Goal: Task Accomplishment & Management: Complete application form

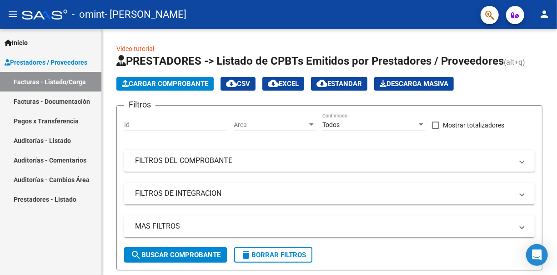
click at [193, 83] on span "Cargar Comprobante" at bounding box center [165, 84] width 86 height 8
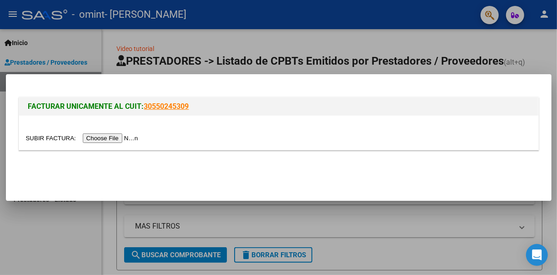
click at [112, 135] on input "file" at bounding box center [83, 138] width 115 height 10
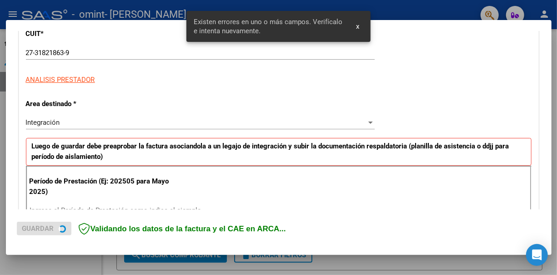
scroll to position [209, 0]
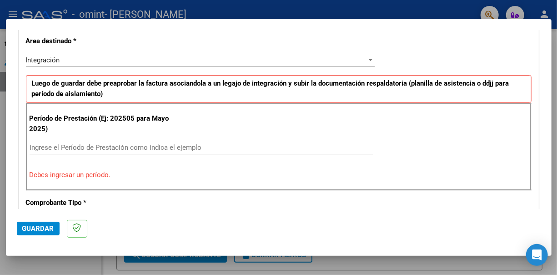
click at [110, 147] on input "Ingrese el Período de Prestación como indica el ejemplo" at bounding box center [202, 147] width 344 height 8
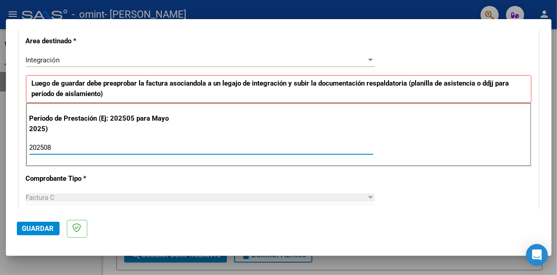
type input "202508"
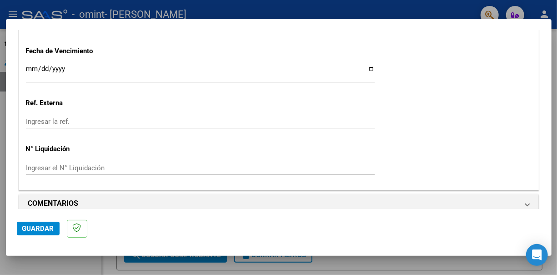
scroll to position [647, 0]
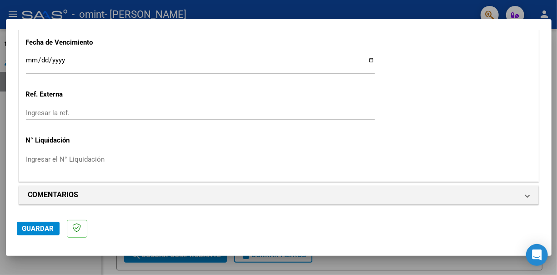
click at [105, 56] on input "Ingresar la fecha" at bounding box center [200, 63] width 349 height 15
click at [45, 228] on span "Guardar" at bounding box center [38, 228] width 32 height 8
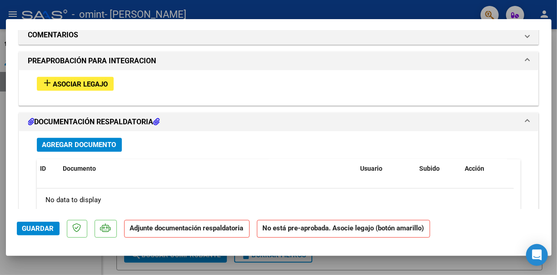
scroll to position [794, 0]
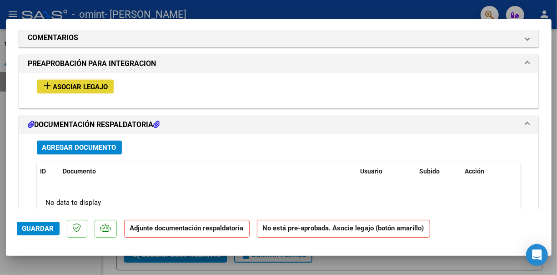
click at [104, 86] on span "Asociar Legajo" at bounding box center [80, 87] width 55 height 8
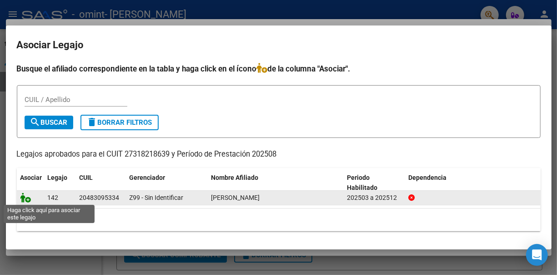
click at [29, 195] on icon at bounding box center [25, 197] width 11 height 10
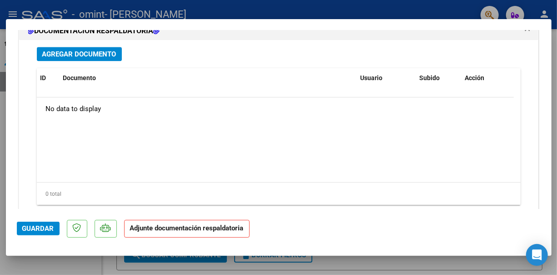
scroll to position [1036, 0]
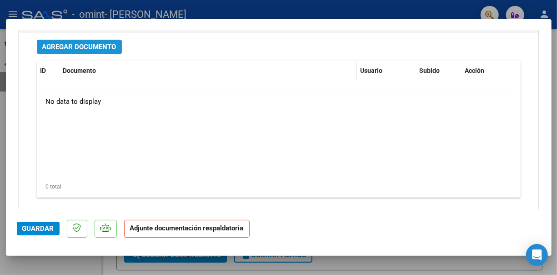
click at [89, 43] on span "Agregar Documento" at bounding box center [79, 47] width 74 height 8
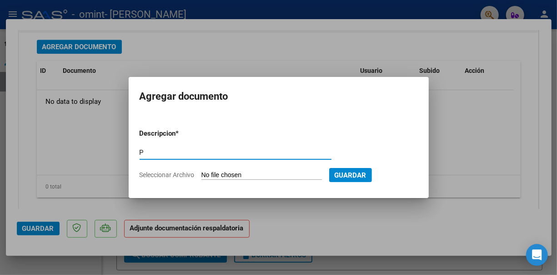
type input "PLANILLA DE ASISTENCIA"
click at [248, 172] on input "Seleccionar Archivo" at bounding box center [261, 175] width 120 height 9
type input "C:\fakepath\Martín_Pippia_Planilla_agosto_2025[1].pdf"
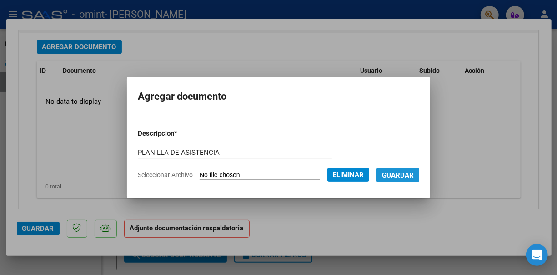
click at [408, 179] on button "Guardar" at bounding box center [397, 175] width 43 height 14
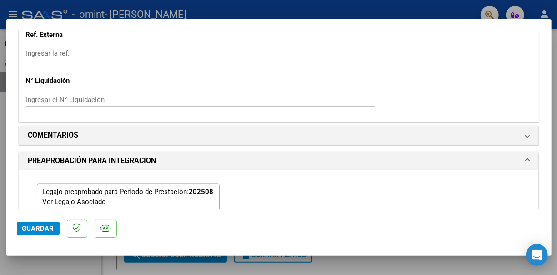
scroll to position [721, 0]
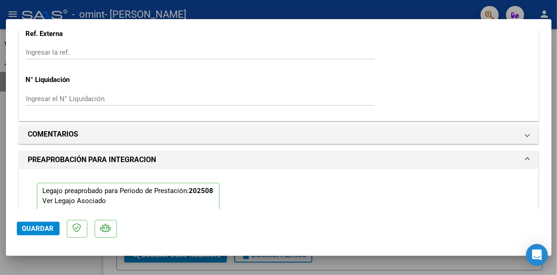
click at [42, 229] on span "Guardar" at bounding box center [38, 228] width 32 height 8
drag, startPoint x: 35, startPoint y: 220, endPoint x: 36, endPoint y: 227, distance: 7.1
click at [36, 227] on mat-dialog-actions "Guardar" at bounding box center [279, 227] width 524 height 36
click at [36, 227] on span "Guardar" at bounding box center [38, 228] width 32 height 8
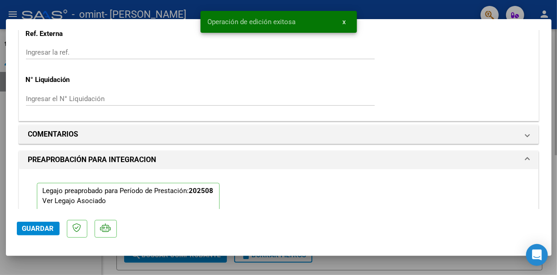
click at [118, 266] on div at bounding box center [278, 137] width 557 height 275
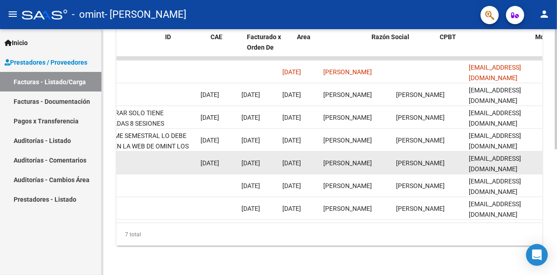
scroll to position [0, 0]
